Goal: Information Seeking & Learning: Learn about a topic

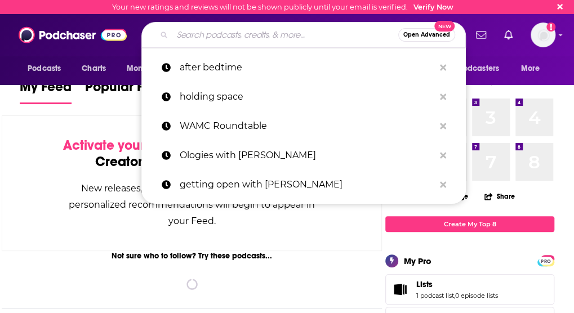
click at [242, 39] on input "Search podcasts, credits, & more..." at bounding box center [285, 35] width 226 height 18
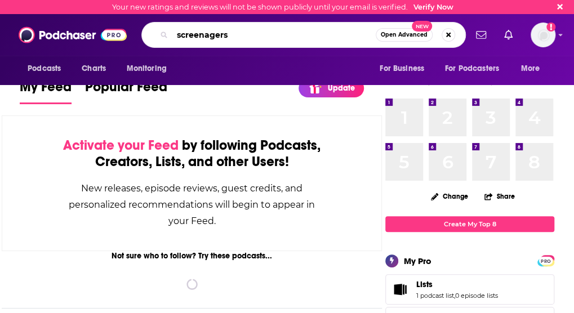
type input "screenagers"
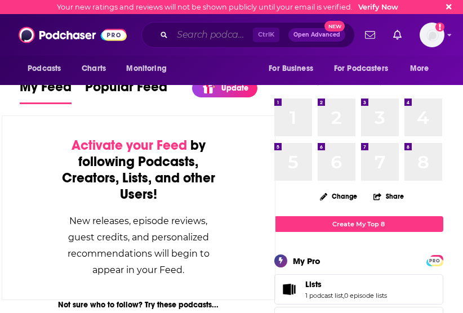
click at [193, 28] on input "Search podcasts, credits, & more..." at bounding box center [212, 35] width 81 height 18
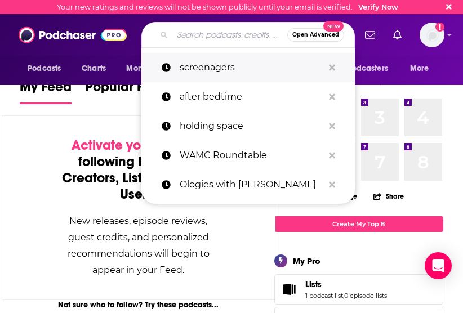
click at [194, 74] on p "screenagers" at bounding box center [252, 67] width 144 height 29
type input "screenagers"
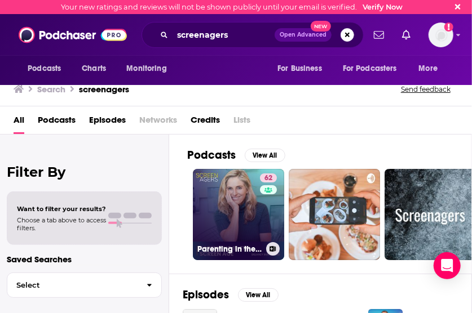
click at [219, 189] on link "62 Parenting in the Screen Age - The Screenagers Podcast" at bounding box center [238, 214] width 91 height 91
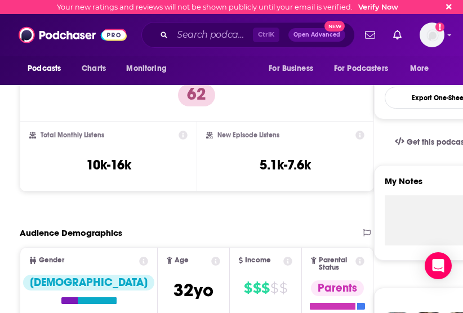
scroll to position [287, 0]
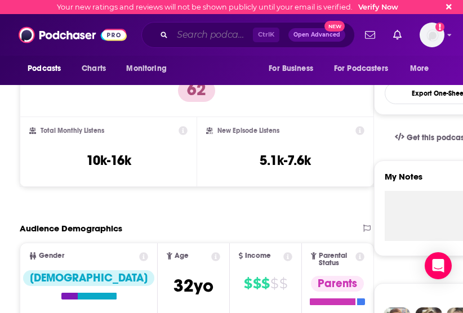
click at [184, 37] on input "Search podcasts, credits, & more..." at bounding box center [212, 35] width 81 height 18
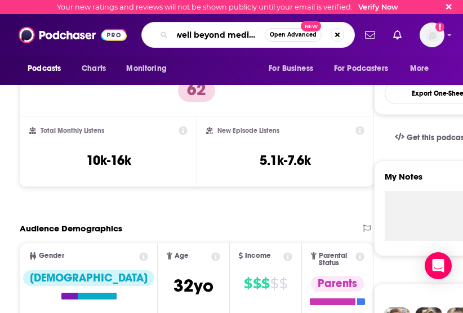
type input "well beyond medicine"
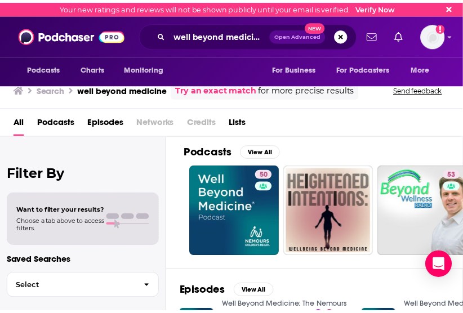
scroll to position [5, 0]
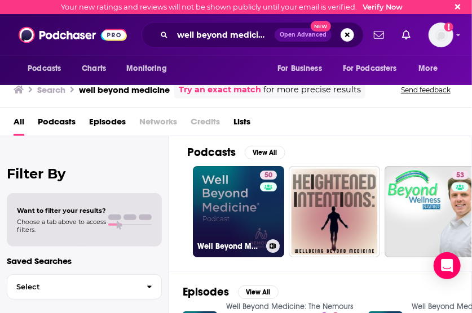
click at [227, 178] on link "50 Well Beyond Medicine: The Nemours Children's Health Podcast" at bounding box center [238, 211] width 91 height 91
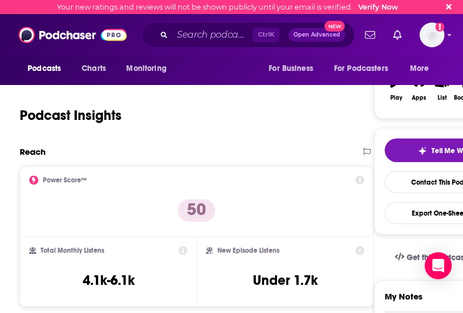
scroll to position [246, 0]
